Goal: Task Accomplishment & Management: Use online tool/utility

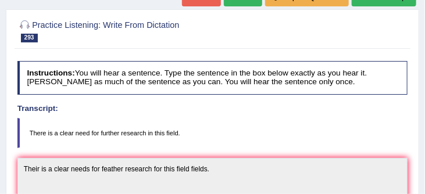
scroll to position [66, 0]
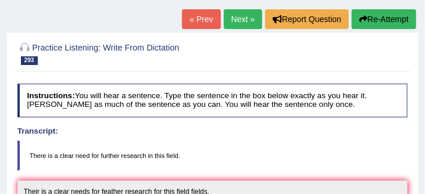
click at [378, 19] on button "Re-Attempt" at bounding box center [384, 19] width 65 height 20
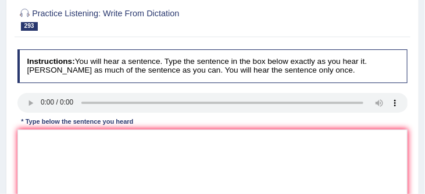
scroll to position [137, 0]
click at [70, 141] on textarea "There is a clear further for" at bounding box center [212, 178] width 391 height 96
click at [137, 141] on textarea "There is a clear need for further for" at bounding box center [212, 178] width 391 height 96
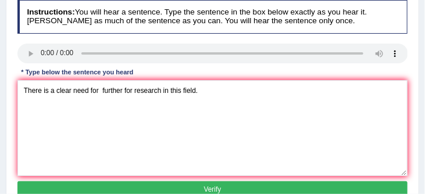
scroll to position [187, 0]
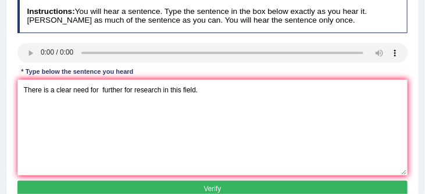
type textarea "There is a clear need for further for research in this field."
click at [218, 189] on button "Verify" at bounding box center [212, 189] width 391 height 17
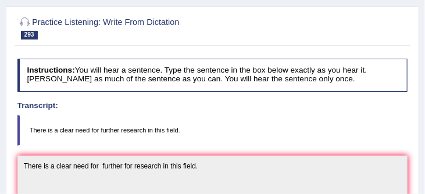
scroll to position [64, 0]
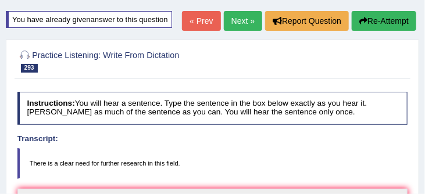
click at [237, 20] on link "Next »" at bounding box center [243, 21] width 38 height 20
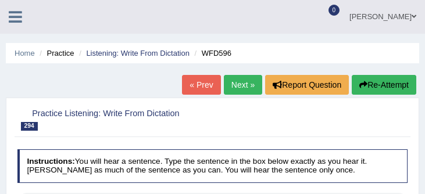
scroll to position [124, 0]
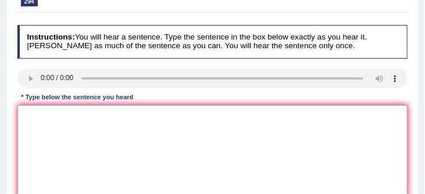
click at [27, 115] on textarea at bounding box center [212, 153] width 391 height 96
click at [49, 117] on textarea "Finally s" at bounding box center [212, 153] width 391 height 96
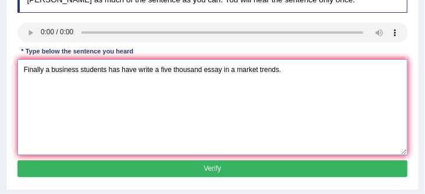
scroll to position [171, 0]
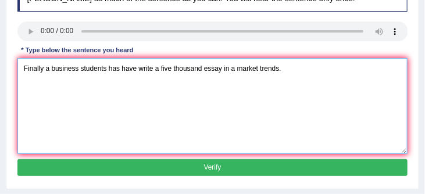
type textarea "Finally a business students has have write a five thousand essay in a market tr…"
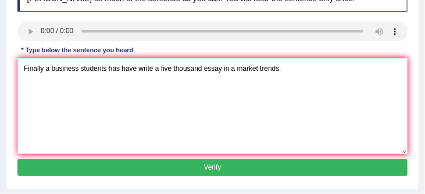
click at [195, 164] on button "Verify" at bounding box center [212, 167] width 391 height 17
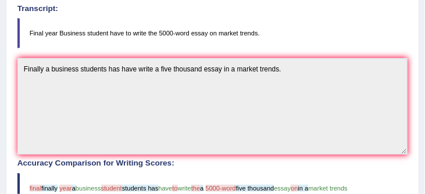
scroll to position [187, 0]
